Goal: Task Accomplishment & Management: Manage account settings

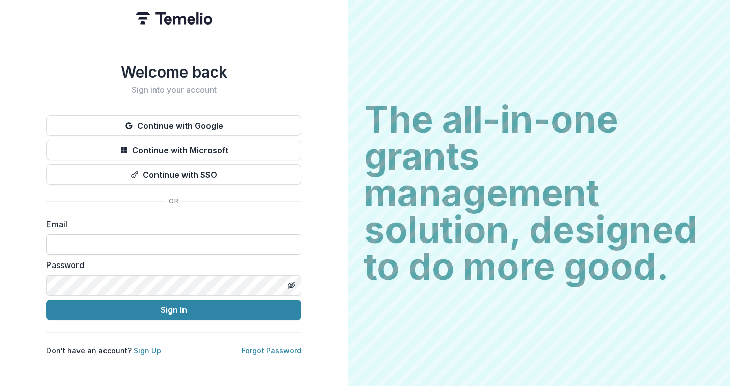
click at [213, 238] on input at bounding box center [173, 244] width 255 height 20
type input "**********"
click at [174, 305] on button "Sign In" at bounding box center [173, 309] width 255 height 20
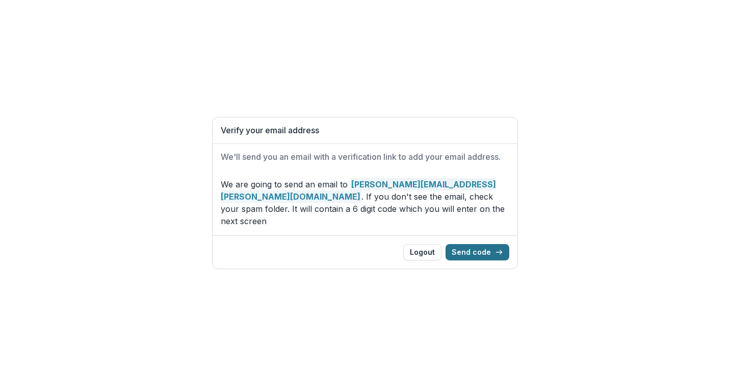
click at [479, 247] on button "Send code" at bounding box center [478, 252] width 64 height 16
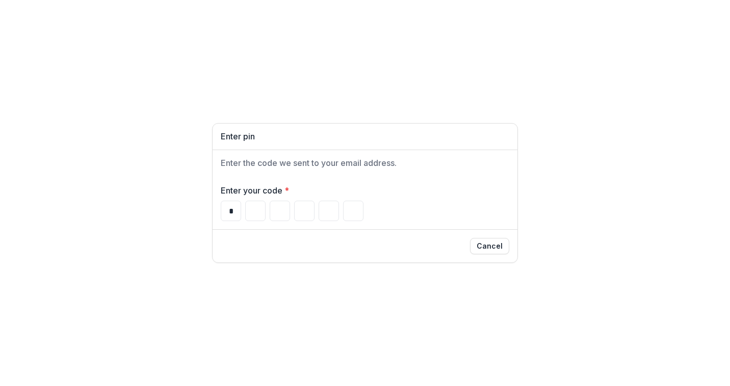
type input "*"
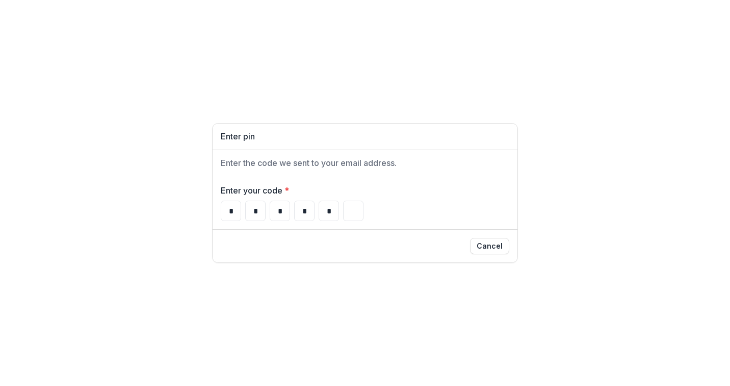
type input "*"
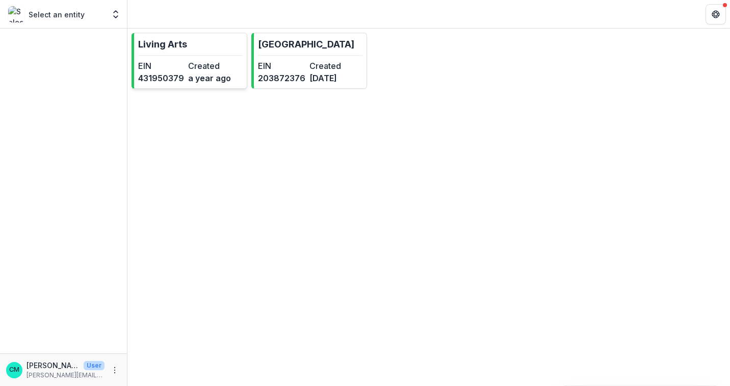
click at [169, 60] on dt "EIN" at bounding box center [161, 66] width 46 height 12
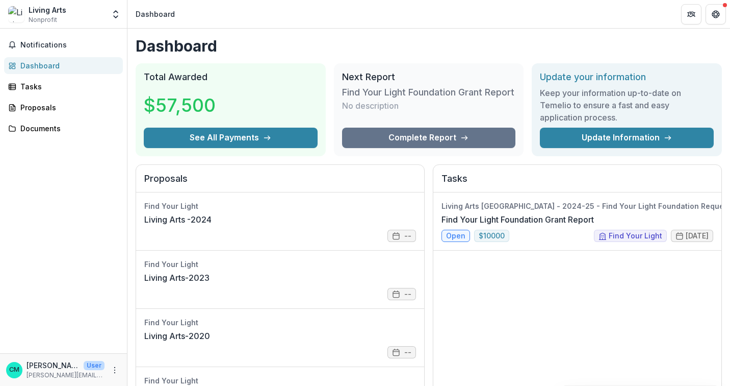
click at [59, 116] on div "Notifications Dashboard Tasks Proposals Documents" at bounding box center [63, 191] width 127 height 324
click at [61, 108] on div "Proposals" at bounding box center [67, 107] width 94 height 11
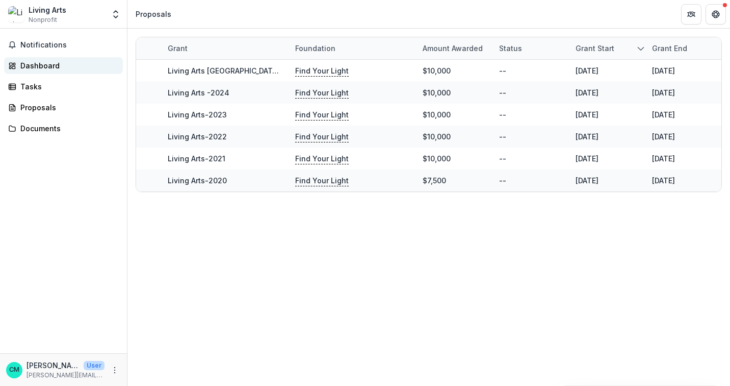
click at [35, 63] on div "Dashboard" at bounding box center [67, 65] width 94 height 11
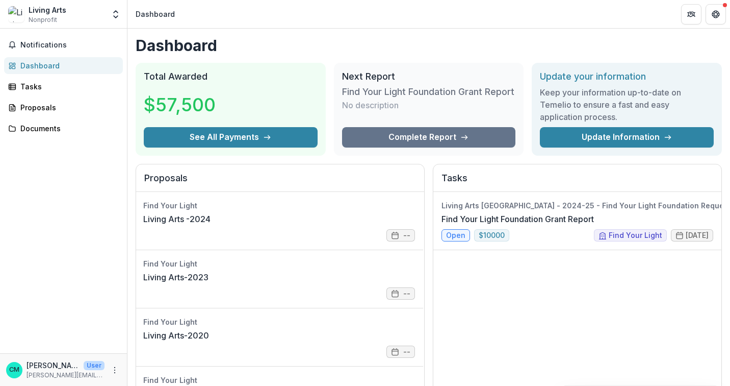
click at [38, 365] on p "[PERSON_NAME]" at bounding box center [53, 365] width 53 height 11
click at [20, 366] on span "CM" at bounding box center [14, 370] width 16 height 16
click at [112, 368] on icon "More" at bounding box center [115, 370] width 8 height 8
click at [25, 10] on div "Living Arts Nonprofit" at bounding box center [56, 15] width 96 height 20
click at [122, 14] on button "Open entity switcher" at bounding box center [116, 14] width 14 height 20
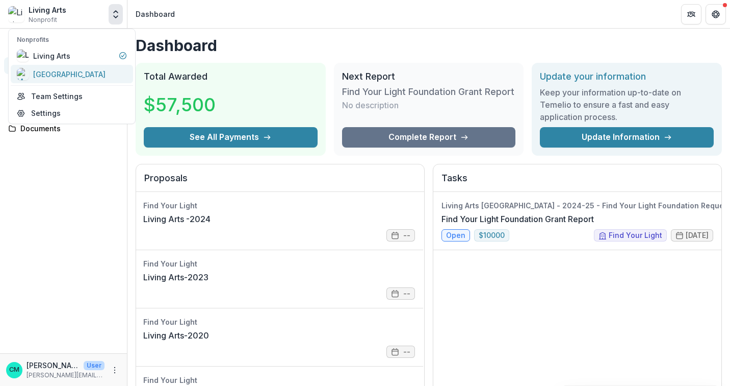
click at [86, 74] on div "[GEOGRAPHIC_DATA]" at bounding box center [69, 74] width 72 height 11
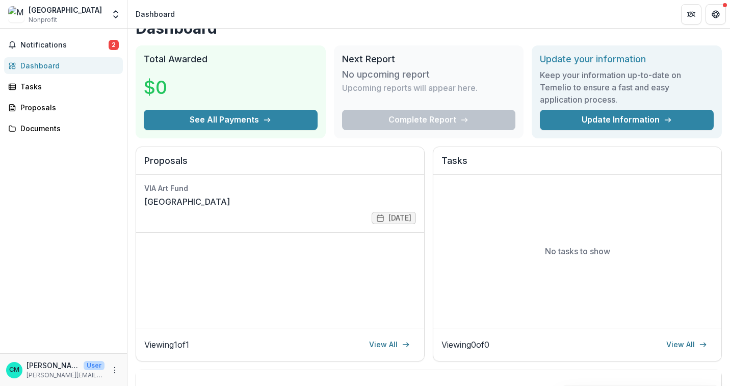
scroll to position [21, 0]
